Goal: Task Accomplishment & Management: Complete application form

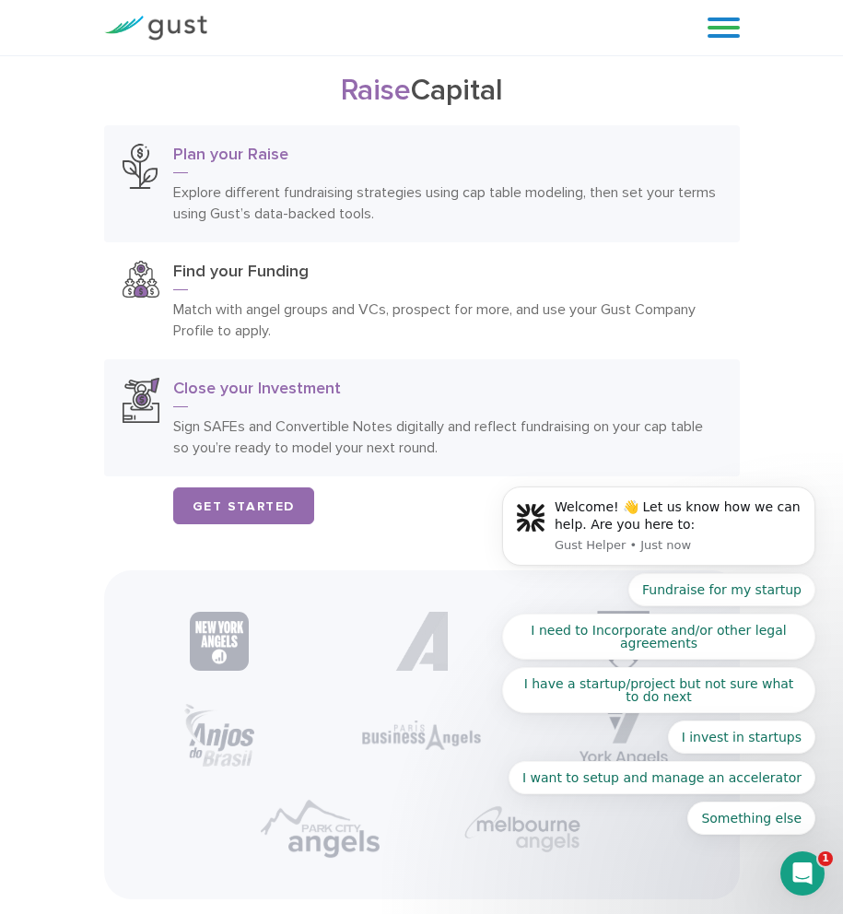
scroll to position [4330, 0]
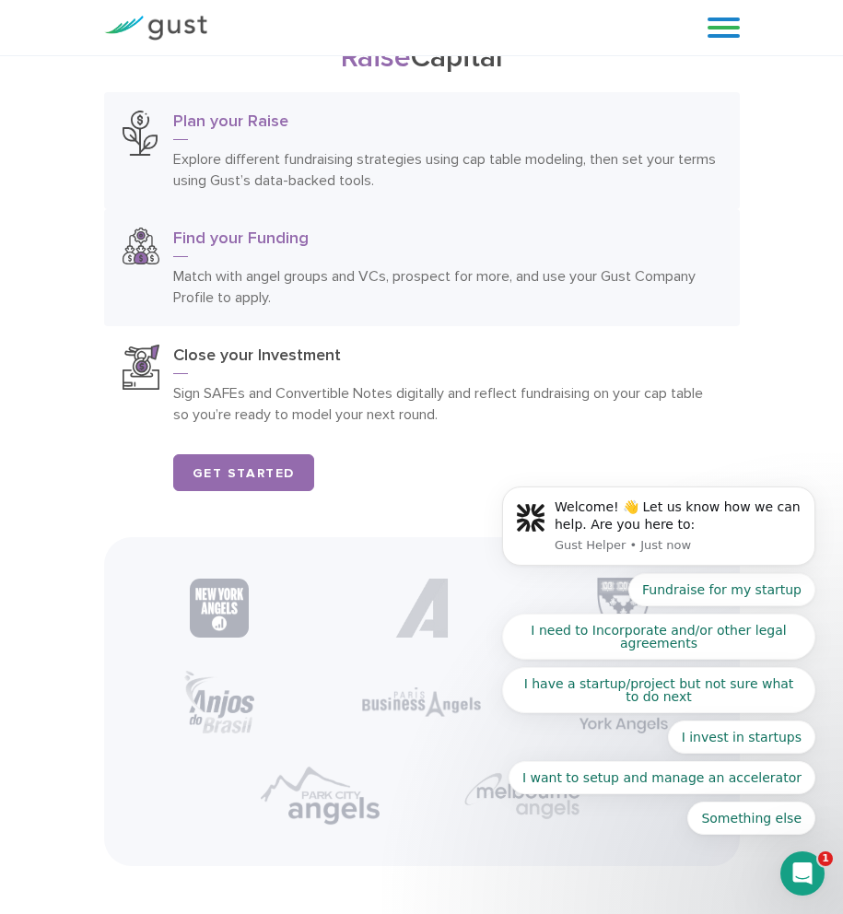
click at [271, 238] on h3 "Find your Funding" at bounding box center [447, 242] width 548 height 29
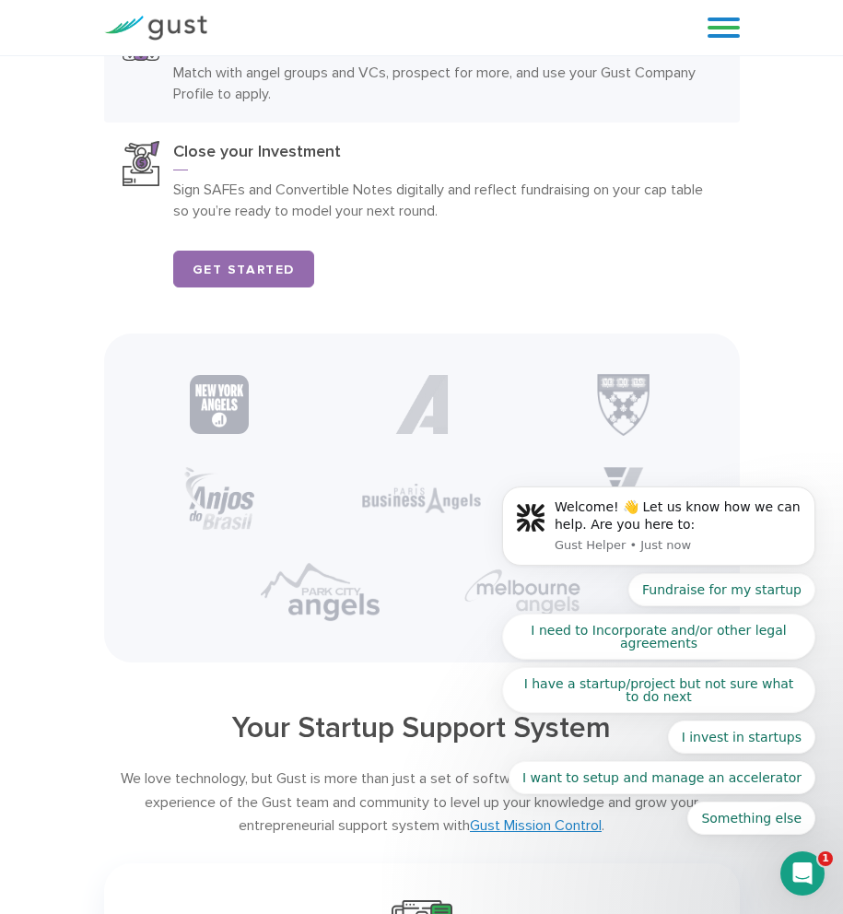
scroll to position [4606, 0]
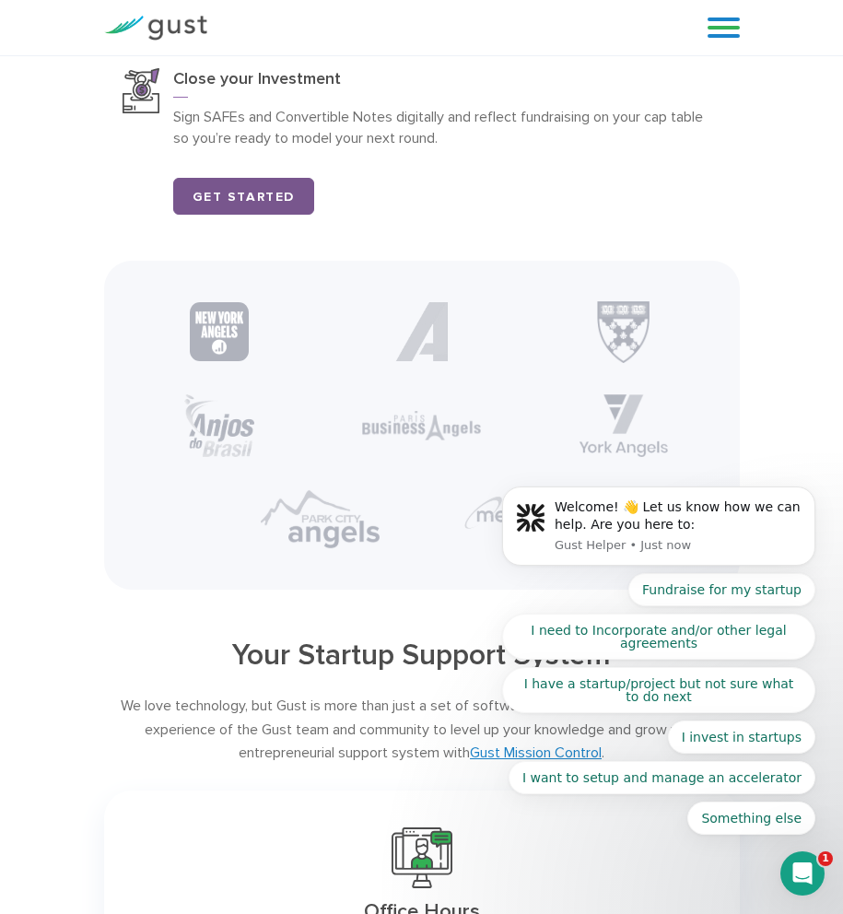
click at [234, 191] on link "Get Started" at bounding box center [244, 196] width 142 height 37
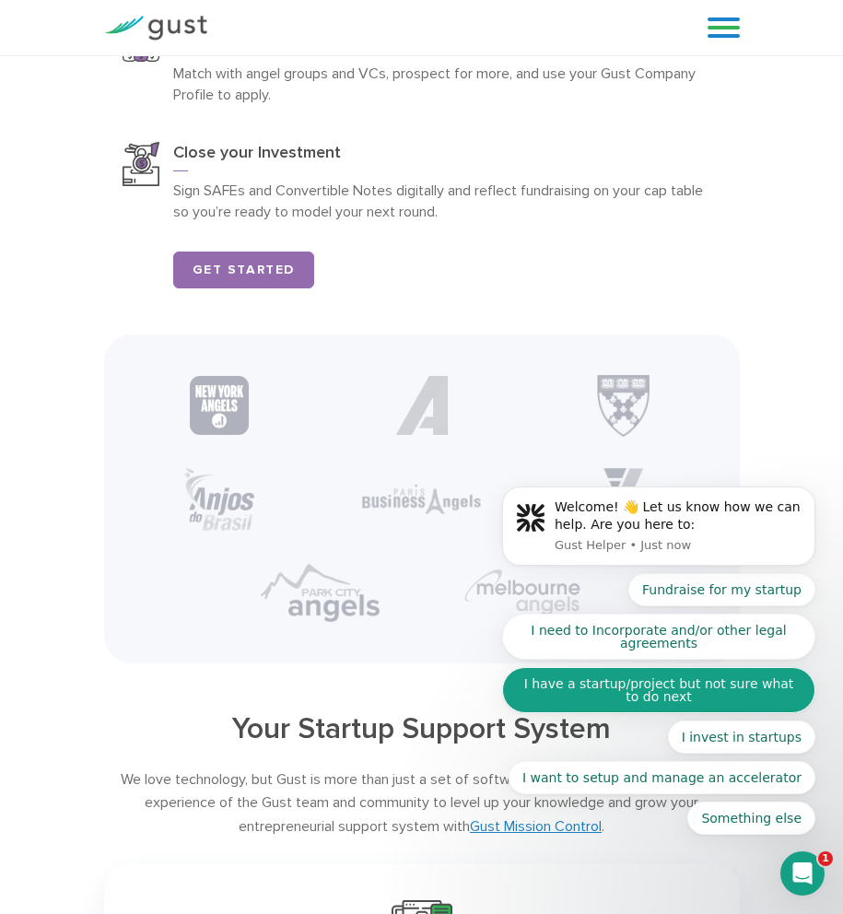
scroll to position [4958, 0]
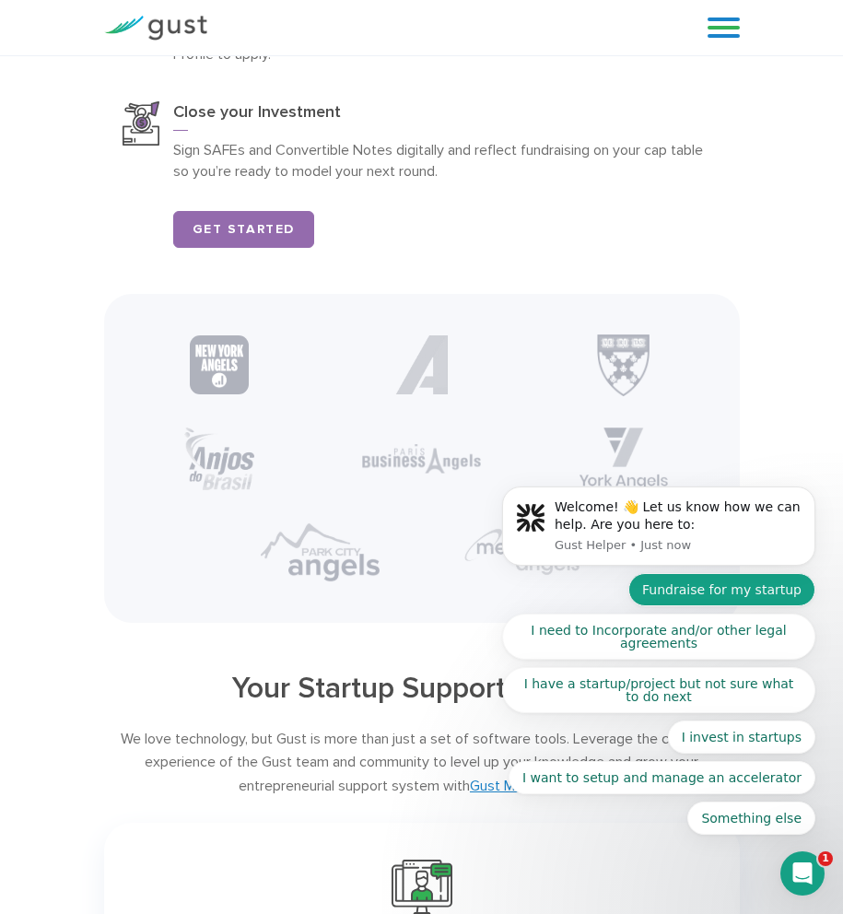
click at [791, 594] on button "Fundraise for my startup" at bounding box center [721, 589] width 187 height 33
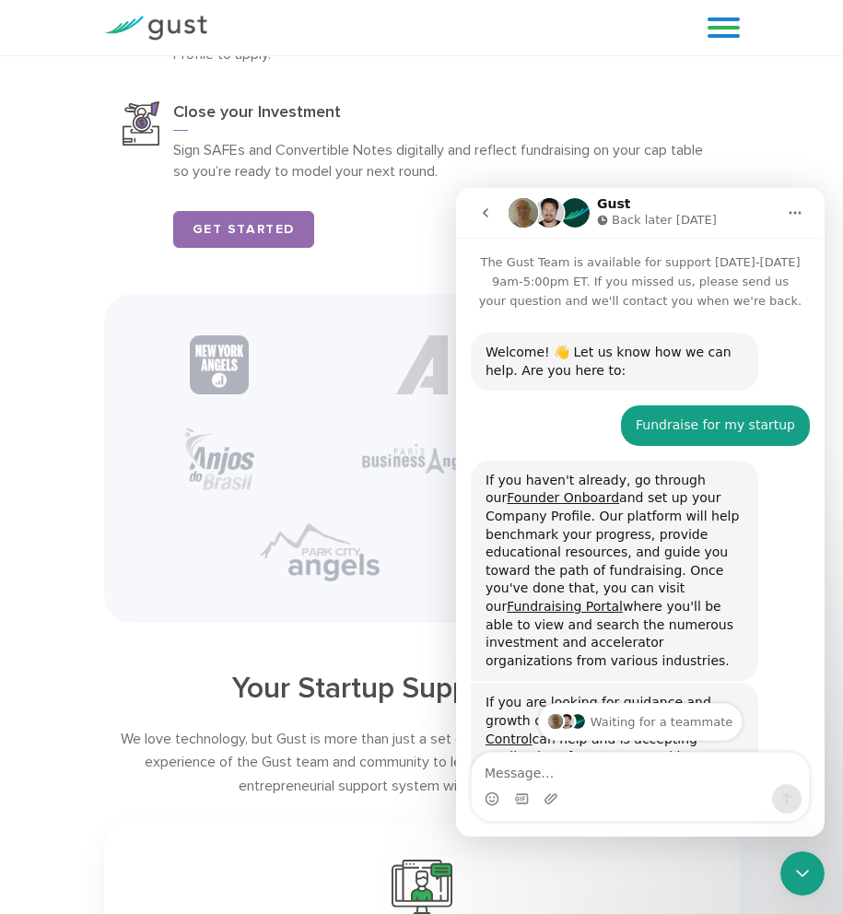
scroll to position [115, 0]
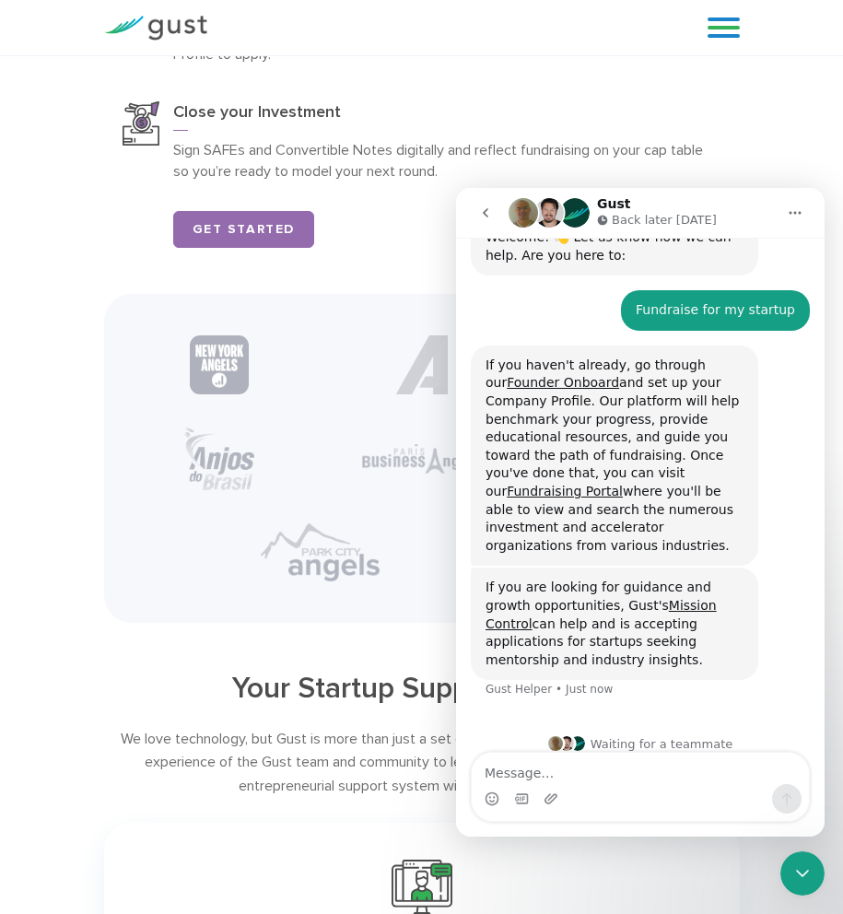
click at [486, 213] on icon "go back" at bounding box center [485, 212] width 15 height 15
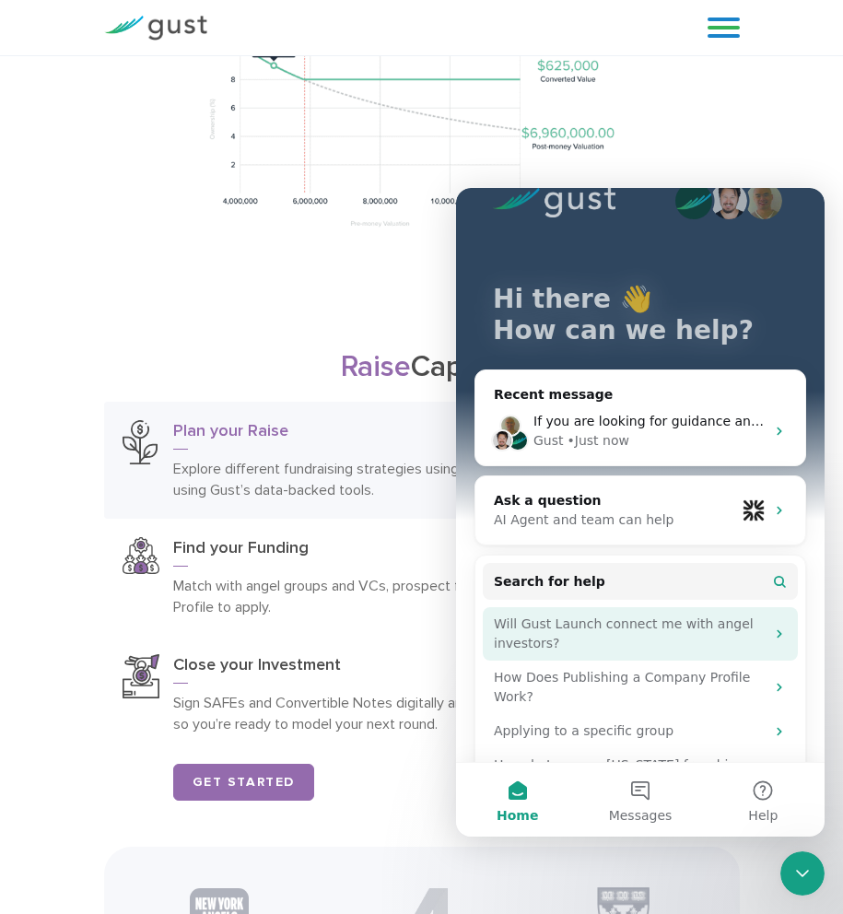
scroll to position [73, 0]
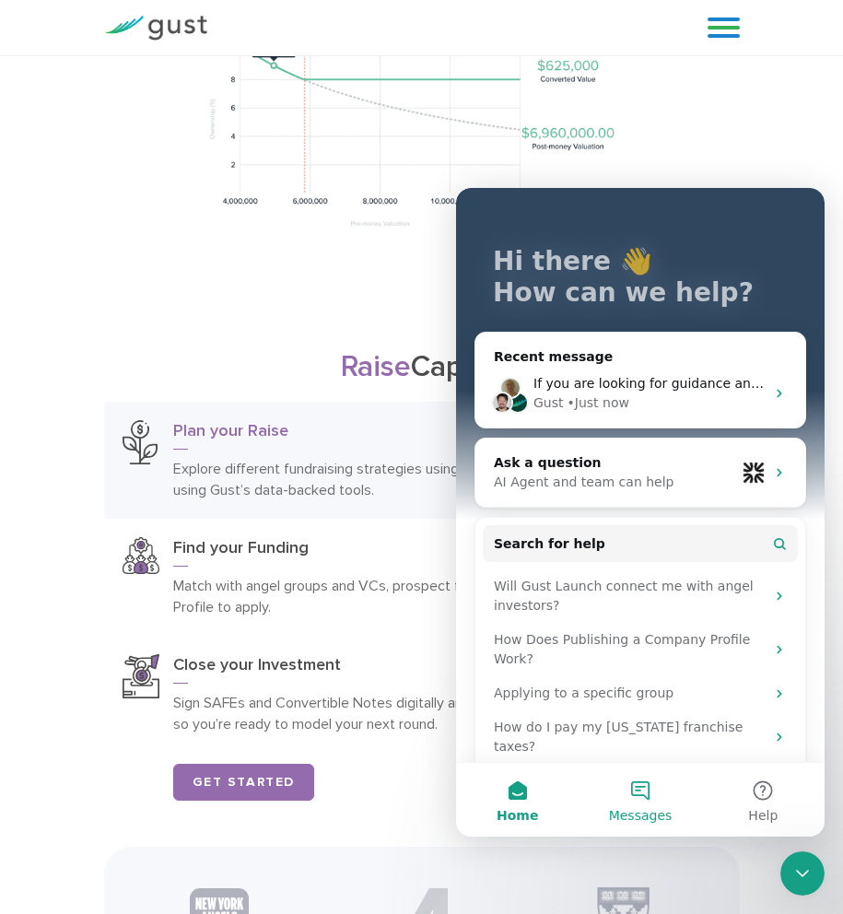
click at [637, 819] on span "Messages" at bounding box center [641, 815] width 64 height 13
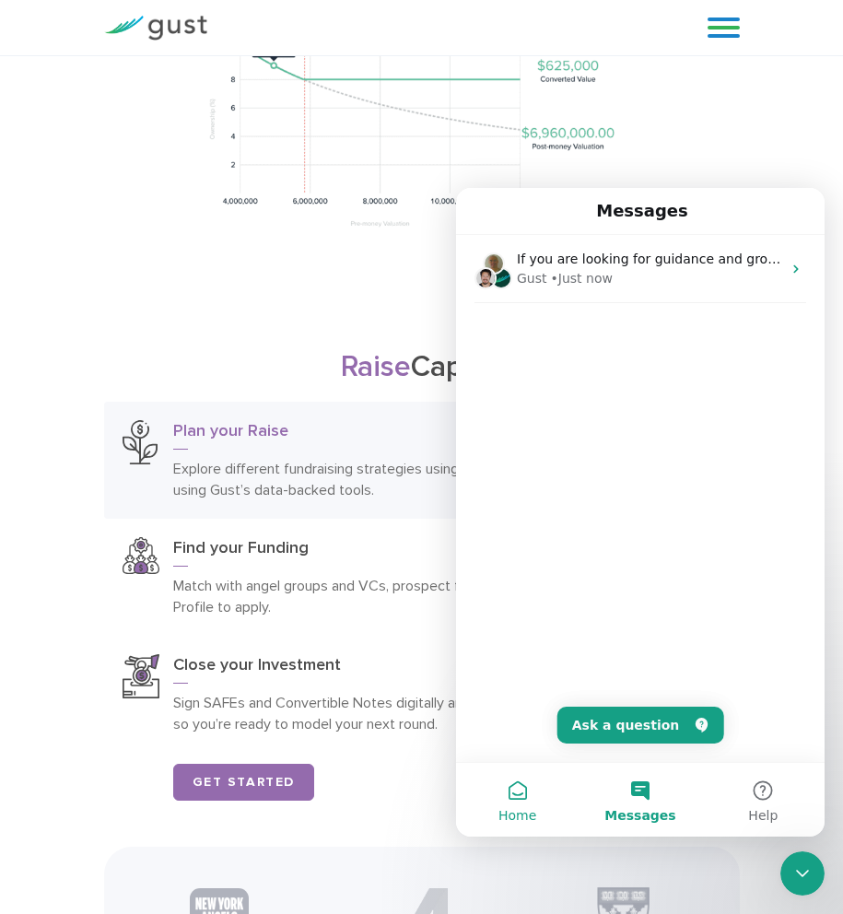
click at [519, 821] on span "Home" at bounding box center [517, 815] width 38 height 13
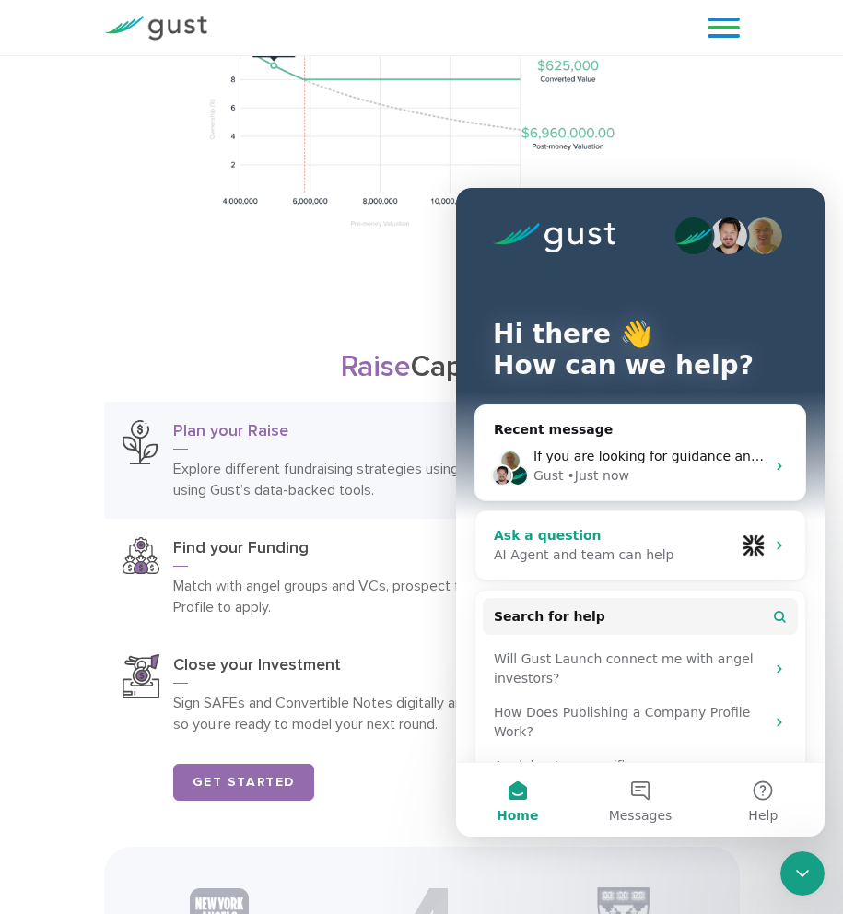
click at [701, 547] on div "AI Agent and team can help" at bounding box center [614, 554] width 241 height 19
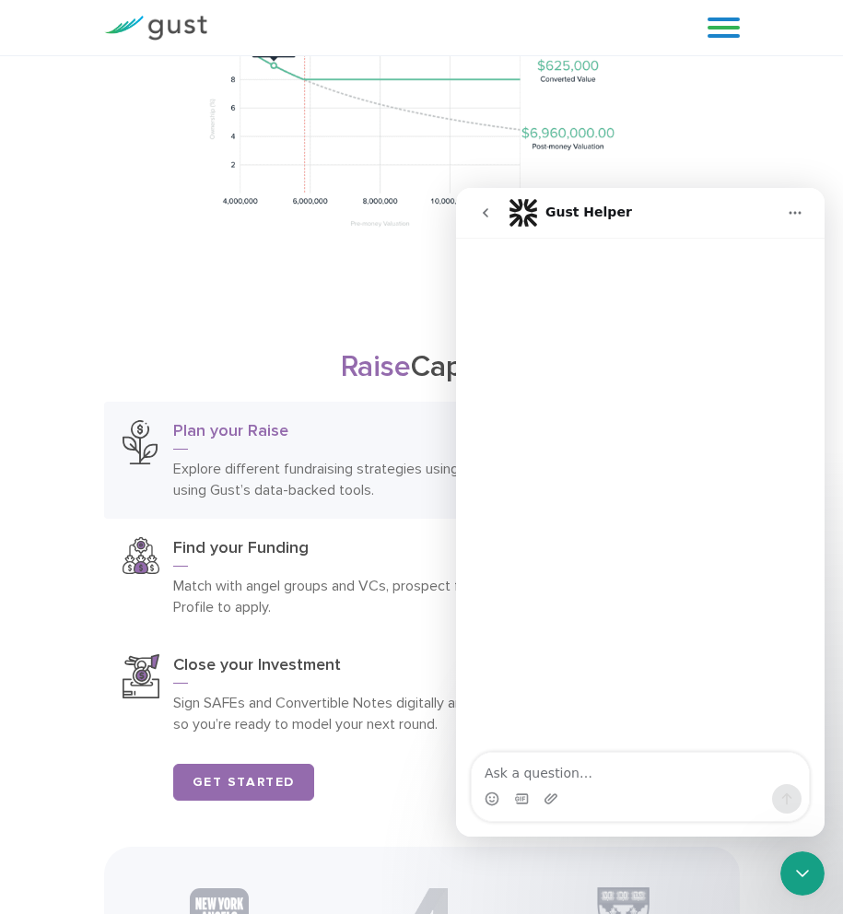
click at [341, 354] on span "Raise" at bounding box center [376, 366] width 70 height 35
click at [250, 787] on link "Get Started" at bounding box center [244, 782] width 142 height 37
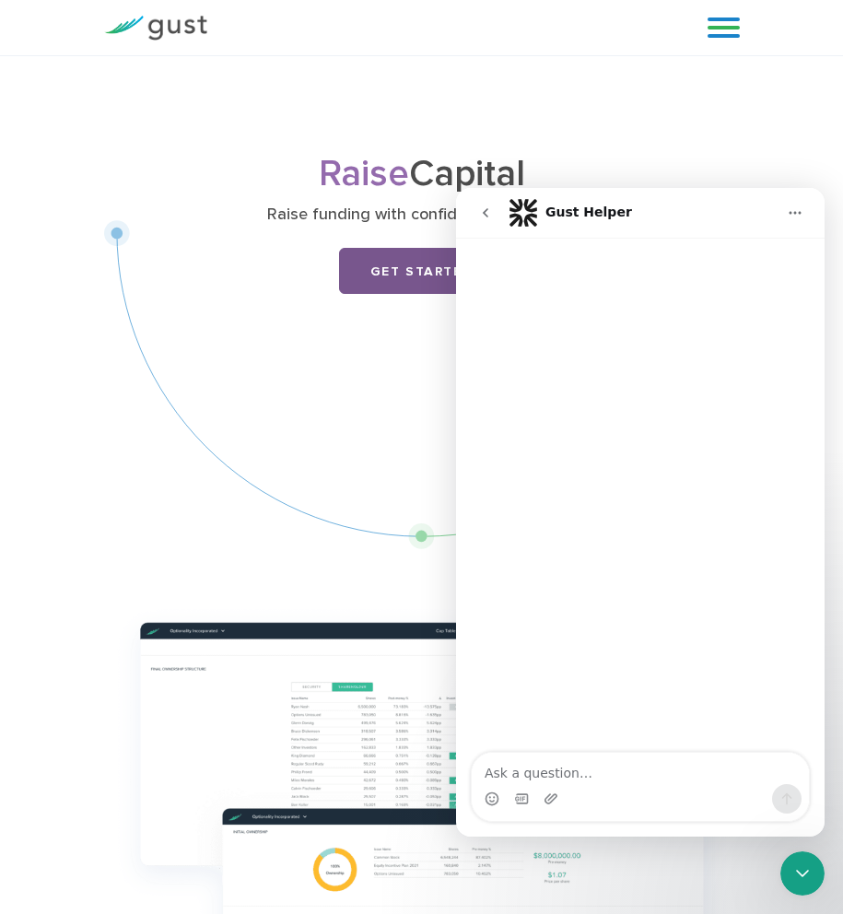
click at [427, 274] on link "Get Started" at bounding box center [422, 271] width 166 height 46
